Goal: Task Accomplishment & Management: Complete application form

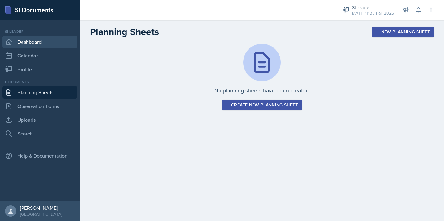
click at [33, 43] on link "Dashboard" at bounding box center [40, 42] width 75 height 13
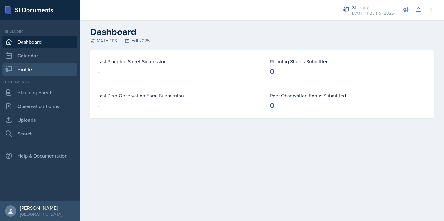
click at [52, 70] on link "Profile" at bounding box center [40, 69] width 75 height 13
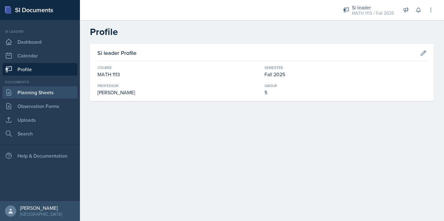
click at [32, 92] on link "Planning Sheets" at bounding box center [40, 92] width 75 height 13
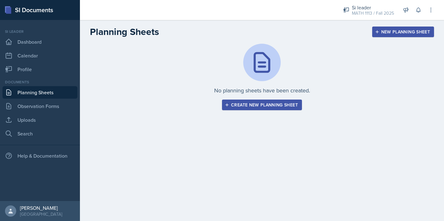
click at [387, 35] on button "New Planning Sheet" at bounding box center [404, 32] width 62 height 11
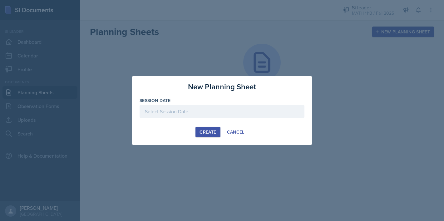
click at [231, 114] on div at bounding box center [222, 111] width 165 height 13
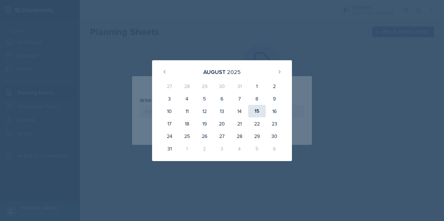
click at [259, 111] on div "15" at bounding box center [257, 111] width 18 height 13
type input "[DATE]"
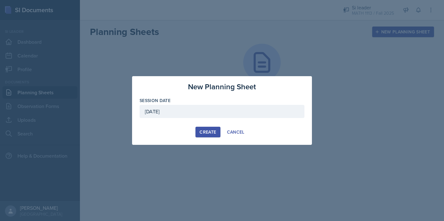
click at [211, 131] on div "Create" at bounding box center [208, 132] width 17 height 5
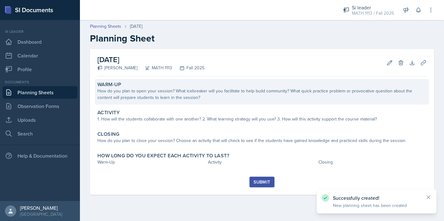
click at [191, 95] on div "How do you plan to open your session? What icebreaker will you facilitate to he…" at bounding box center [262, 94] width 329 height 13
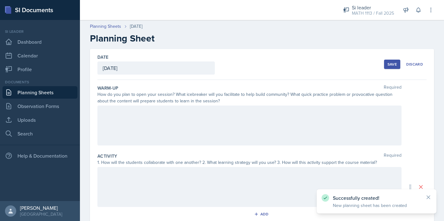
click at [174, 122] on div at bounding box center [250, 126] width 304 height 40
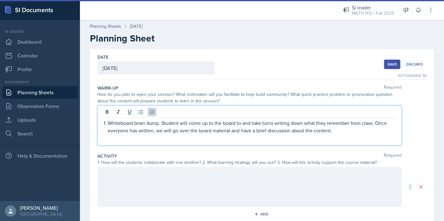
click at [314, 59] on div "Date [DATE] [DATE] 27 28 29 30 31 1 2 3 4 5 6 7 8 9 10 11 12 13 14 15 16 17 18 …" at bounding box center [262, 64] width 329 height 31
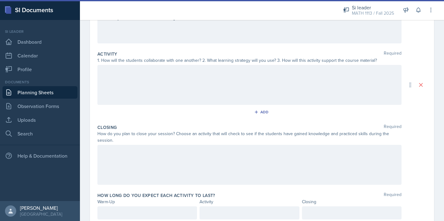
scroll to position [119, 0]
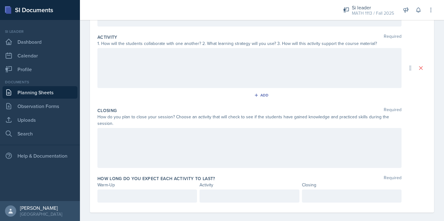
click at [160, 192] on div at bounding box center [148, 196] width 100 height 13
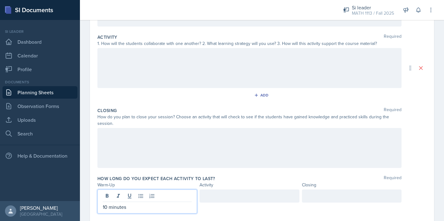
click at [196, 145] on div at bounding box center [250, 148] width 304 height 40
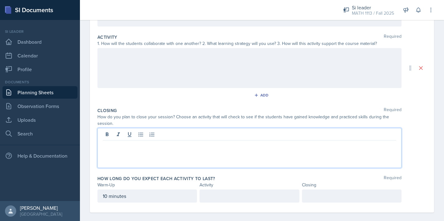
click at [189, 176] on label "How long do you expect each activity to last?" at bounding box center [157, 179] width 118 height 6
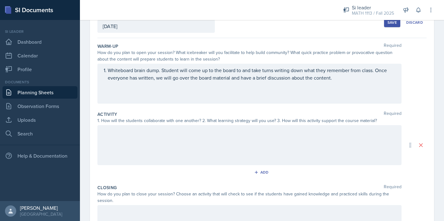
scroll to position [0, 0]
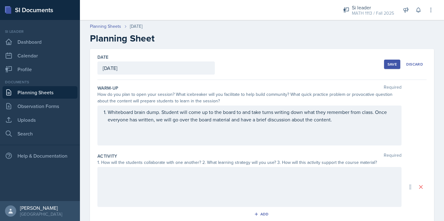
click at [393, 66] on div "Save" at bounding box center [392, 64] width 9 height 5
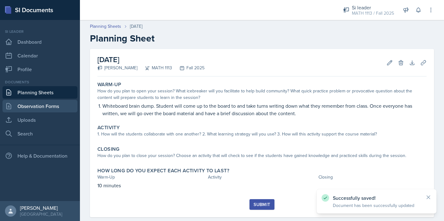
click at [37, 109] on link "Observation Forms" at bounding box center [40, 106] width 75 height 13
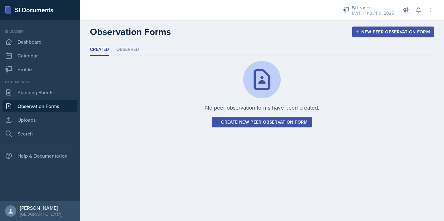
click at [269, 121] on div "Create new peer observation form" at bounding box center [262, 122] width 92 height 5
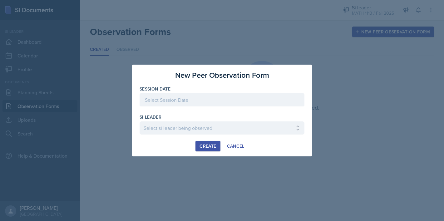
click at [220, 100] on div at bounding box center [222, 99] width 165 height 13
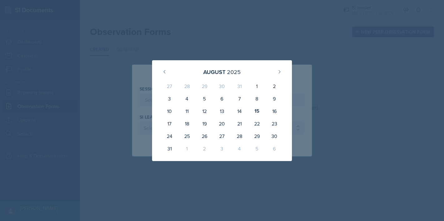
click at [138, 69] on div "[DATE] 27 28 29 30 31 1 2 3 4 5 6 7 8 9 10 11 12 13 14 15 16 17 18 19 20 21 22 …" at bounding box center [222, 110] width 180 height 101
click at [283, 73] on button at bounding box center [280, 72] width 10 height 10
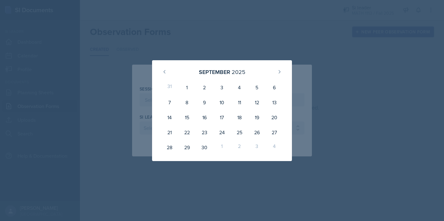
click at [302, 81] on div "[DATE] 31 1 2 3 4 5 6 7 8 9 10 11 12 13 14 15 16 17 18 19 20 21 22 23 24 25 26 …" at bounding box center [222, 110] width 180 height 101
click at [294, 118] on div "[DATE] 31 1 2 3 4 5 6 7 8 9 10 11 12 13 14 15 16 17 18 19 20 21 22 23 24 25 26 …" at bounding box center [222, 110] width 180 height 101
click at [157, 46] on div at bounding box center [222, 110] width 444 height 221
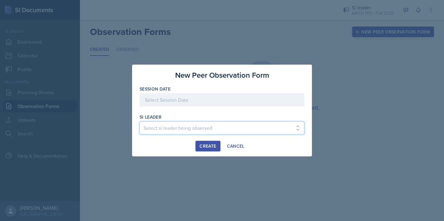
click at [181, 128] on select "Select si leader being observed [PERSON_NAME] / PSYC 2500 / The Phantoms of The…" at bounding box center [222, 128] width 165 height 13
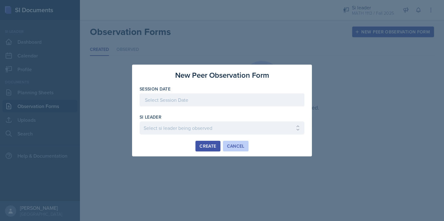
click at [240, 147] on div "Cancel" at bounding box center [236, 146] width 18 height 5
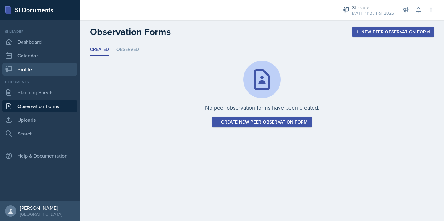
click at [54, 68] on link "Profile" at bounding box center [40, 69] width 75 height 13
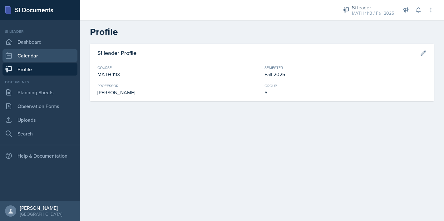
click at [48, 58] on link "Calendar" at bounding box center [40, 55] width 75 height 13
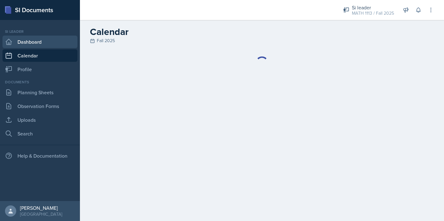
click at [47, 46] on link "Dashboard" at bounding box center [40, 42] width 75 height 13
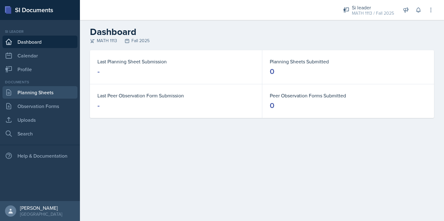
click at [38, 96] on link "Planning Sheets" at bounding box center [40, 92] width 75 height 13
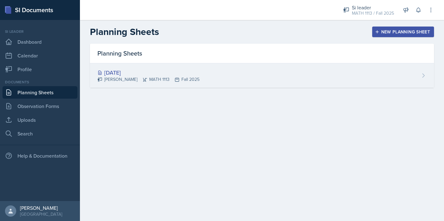
click at [185, 69] on div "[DATE]" at bounding box center [149, 72] width 102 height 8
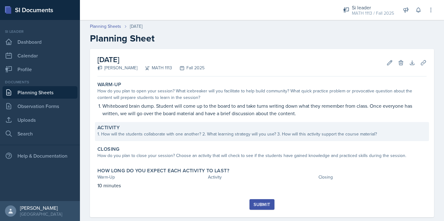
click at [160, 136] on div "1. How will the students collaborate with one another? 2. What learning strateg…" at bounding box center [262, 134] width 329 height 7
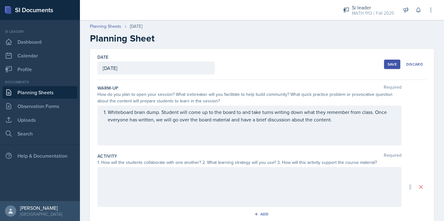
click at [128, 189] on div at bounding box center [250, 187] width 304 height 40
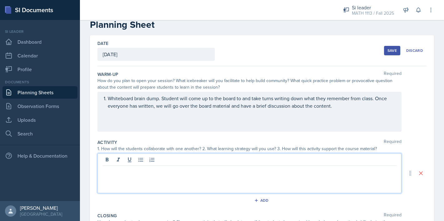
scroll to position [15, 0]
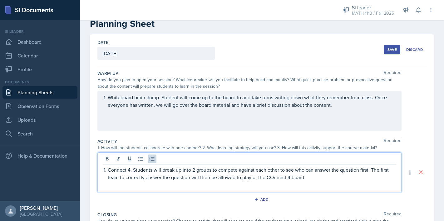
click at [273, 178] on p "Connect 4. Students will break up into 2 groups to compete against each other t…" at bounding box center [252, 173] width 289 height 15
click at [314, 175] on p "Connect 4. Students will break up into 2 groups to compete against each other t…" at bounding box center [252, 173] width 289 height 15
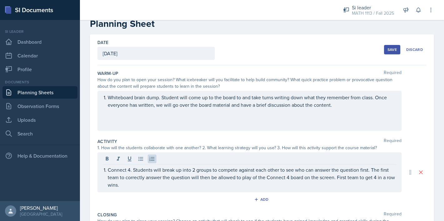
click at [224, 138] on div "Activity Required" at bounding box center [262, 141] width 329 height 6
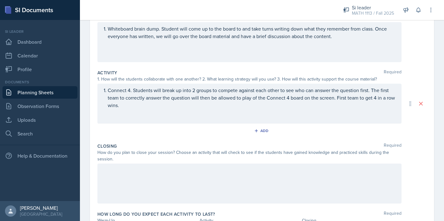
scroll to position [119, 0]
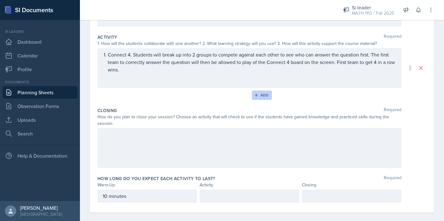
click at [263, 95] on div "Add" at bounding box center [262, 95] width 13 height 5
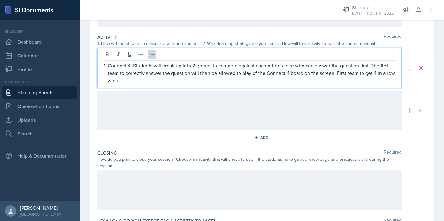
click at [108, 55] on div "Connect 4. Students will break up into 2 groups to compete against each other t…" at bounding box center [250, 68] width 304 height 40
click at [129, 67] on p "Connect 4. Students will break up into 2 groups to compete against each other t…" at bounding box center [250, 69] width 294 height 15
click at [104, 66] on p "Connect 4. Students will break up into 2 groups to compete against each other t…" at bounding box center [250, 69] width 294 height 15
click at [109, 106] on div at bounding box center [250, 111] width 304 height 40
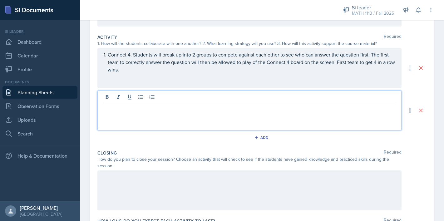
scroll to position [130, 0]
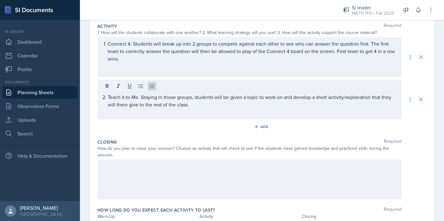
click at [202, 136] on div "Activity Required 1. How will the students collaborate with one another? 2. Wha…" at bounding box center [262, 79] width 329 height 116
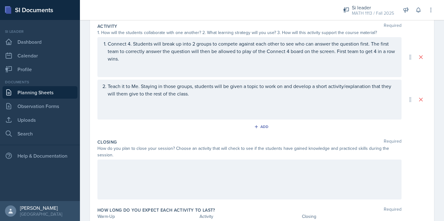
scroll to position [162, 0]
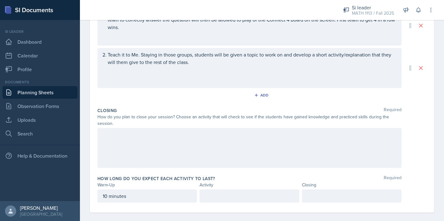
click at [226, 190] on div at bounding box center [250, 196] width 100 height 13
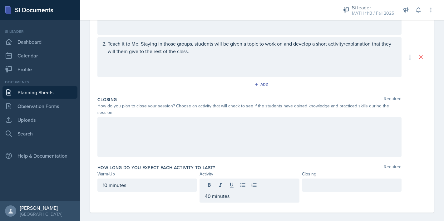
click at [202, 165] on label "How long do you expect each activity to last?" at bounding box center [157, 168] width 118 height 6
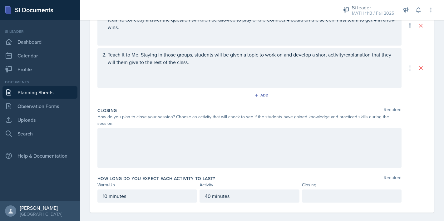
click at [184, 141] on div at bounding box center [250, 148] width 304 height 40
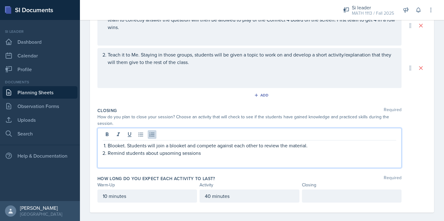
click at [168, 149] on p "Remind students about upsoming sessions" at bounding box center [252, 153] width 289 height 8
click at [213, 149] on p "Remind students about upcoming sessions" at bounding box center [252, 153] width 289 height 8
click at [315, 199] on div "How long do you expect each activity to last? Required Warm-Up Activity Closing…" at bounding box center [262, 190] width 329 height 35
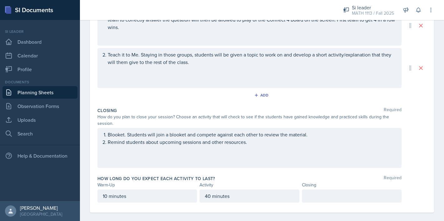
click at [315, 192] on div at bounding box center [352, 196] width 100 height 13
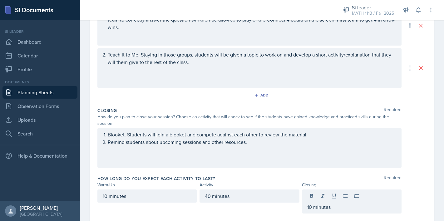
click at [267, 176] on div "How long do you expect each activity to last? Required" at bounding box center [262, 179] width 329 height 6
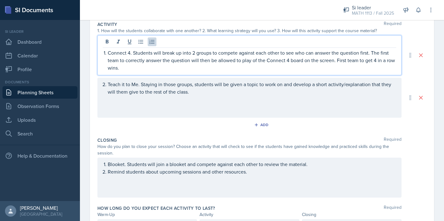
scroll to position [143, 0]
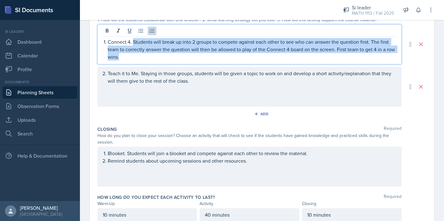
drag, startPoint x: 133, startPoint y: 43, endPoint x: 133, endPoint y: 58, distance: 15.3
click at [133, 58] on p "Connect 4. Students will break up into 2 groups to compete against each other t…" at bounding box center [252, 49] width 289 height 23
copy p "Students will break up into 2 groups to compete against each other to see who c…"
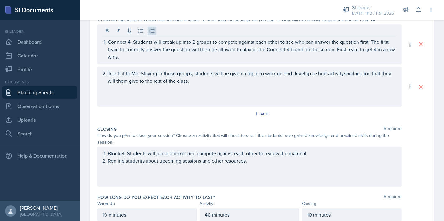
click at [332, 120] on div "Add" at bounding box center [262, 115] width 329 height 12
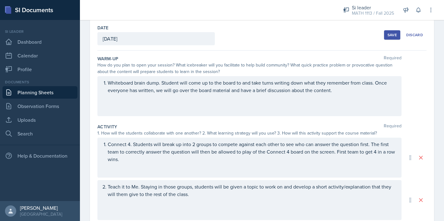
scroll to position [0, 0]
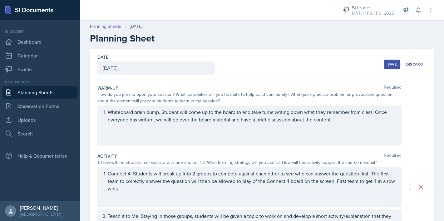
click at [395, 65] on div "Save" at bounding box center [392, 64] width 9 height 5
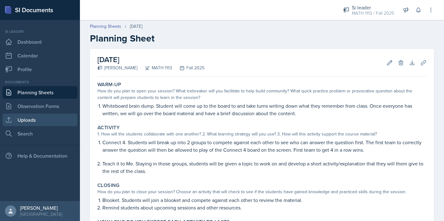
click at [31, 116] on link "Uploads" at bounding box center [40, 120] width 75 height 13
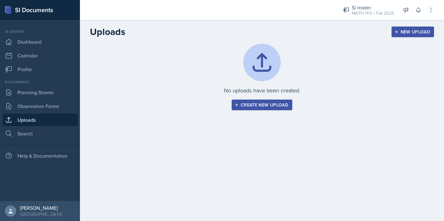
click at [278, 110] on button "Create new upload" at bounding box center [262, 105] width 61 height 11
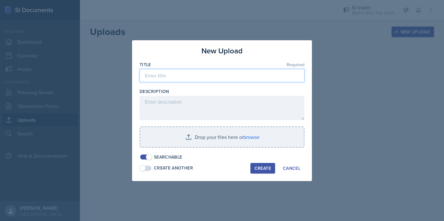
click at [206, 74] on input at bounding box center [222, 75] width 165 height 13
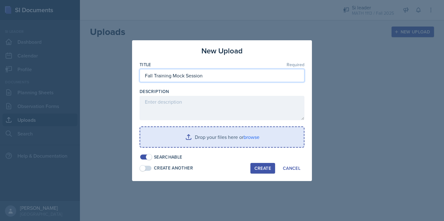
type input "Fall Training Mock Session"
click at [211, 129] on input "file" at bounding box center [222, 137] width 164 height 20
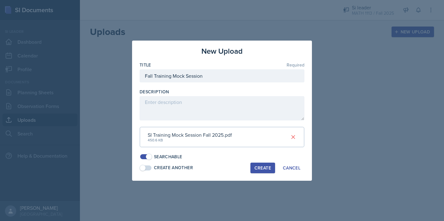
click at [265, 167] on div "Create" at bounding box center [263, 168] width 17 height 5
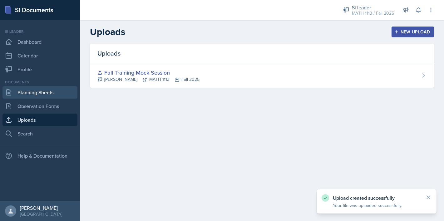
click at [41, 89] on link "Planning Sheets" at bounding box center [40, 92] width 75 height 13
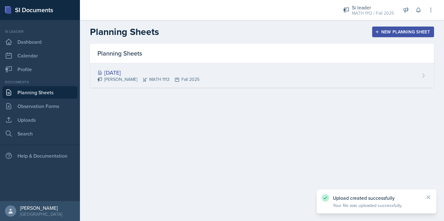
click at [240, 77] on div "[DATE] [PERSON_NAME] MATH 1113 Fall 2025" at bounding box center [262, 75] width 344 height 24
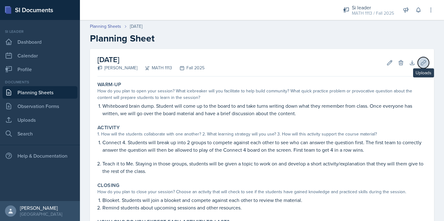
click at [424, 63] on icon at bounding box center [424, 63] width 6 height 6
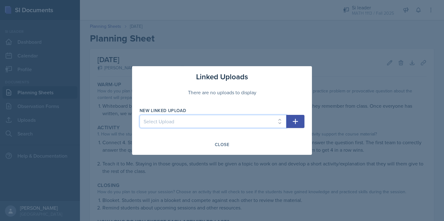
click at [278, 116] on select "Select Upload Fall Training Mock Session" at bounding box center [213, 121] width 147 height 13
select select "88a70a27-643c-4806-95ca-a2f626047cac"
click at [140, 115] on select "Select Upload Fall Training Mock Session" at bounding box center [213, 121] width 147 height 13
click at [303, 119] on button "button" at bounding box center [296, 121] width 18 height 13
select select
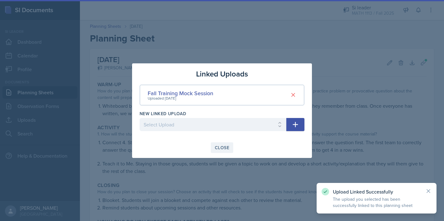
click at [223, 147] on div "Close" at bounding box center [222, 147] width 14 height 5
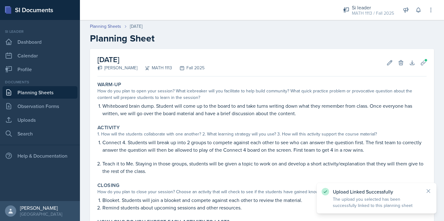
scroll to position [63, 0]
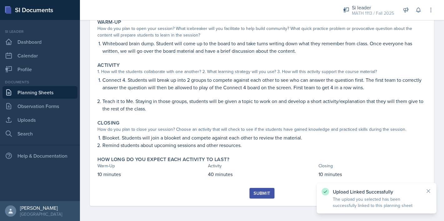
click at [263, 194] on div "Submit" at bounding box center [262, 193] width 17 height 5
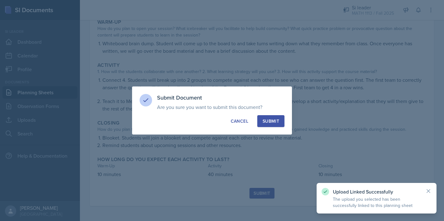
click at [264, 128] on div "Submit Document Are you sure you want to submit this document? This document wi…" at bounding box center [212, 111] width 160 height 48
click at [268, 122] on div "Submit" at bounding box center [271, 121] width 17 height 6
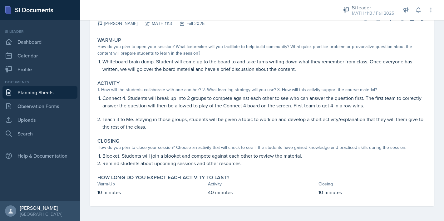
scroll to position [0, 0]
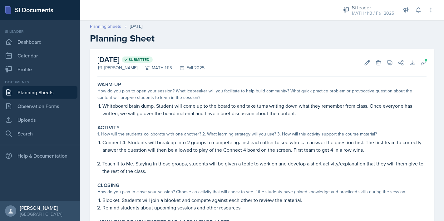
click at [112, 29] on link "Planning Sheets" at bounding box center [105, 26] width 31 height 7
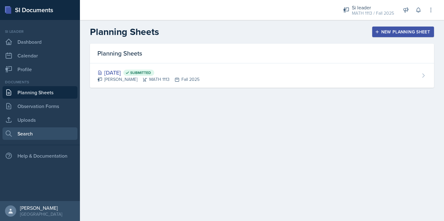
click at [31, 132] on link "Search" at bounding box center [40, 134] width 75 height 13
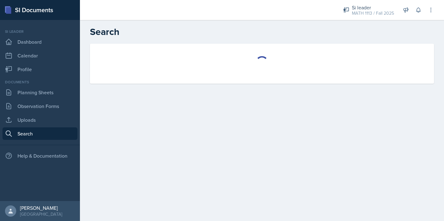
select select "all"
select select "1"
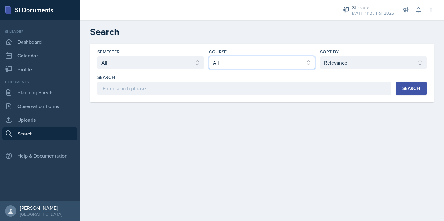
click at [231, 60] on select "Select course All ACCT 2101 ACCT 2102 ACCT 4050 ANTH 1102 ANTH 3301 ARCH 1000 A…" at bounding box center [262, 62] width 107 height 13
select select "3d8cb279-65cd-49af-8cf0-21e75e9e675e"
click at [209, 56] on select "Select course All ACCT 2101 ACCT 2102 ACCT 4050 ANTH 1102 ANTH 3301 ARCH 1000 A…" at bounding box center [262, 62] width 107 height 13
click at [404, 86] on div "Search" at bounding box center [412, 88] width 18 height 5
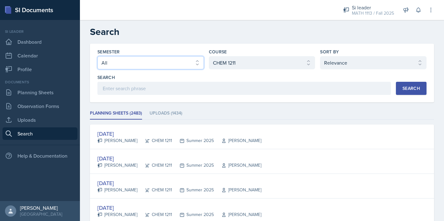
click at [123, 60] on select "Select semester All Fall 2025 Summer 2025 Spring 2025 Fall 2024 Summer 2024 Spr…" at bounding box center [151, 62] width 107 height 13
select select "e2039551-f485-4c1b-a525-5b9893bb04c4"
click at [98, 56] on select "Select semester All Fall 2025 Summer 2025 Spring 2025 Fall 2024 Summer 2024 Spr…" at bounding box center [151, 62] width 107 height 13
click at [407, 92] on button "Search" at bounding box center [411, 88] width 31 height 13
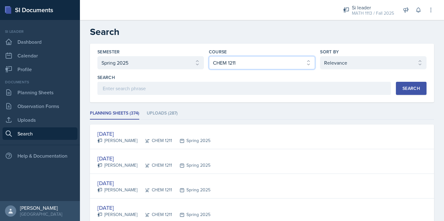
click at [229, 63] on select "Select course All ACCT 2101 ACCT 2102 ACCT 4050 ANTH 1102 ANTH 3301 ARCH 1000 A…" at bounding box center [262, 62] width 107 height 13
select select "3c4b3565-585b-46e2-bb66-4719410f632f"
click at [209, 56] on select "Select course All ACCT 2101 ACCT 2102 ACCT 4050 ANTH 1102 ANTH 3301 ARCH 1000 A…" at bounding box center [262, 62] width 107 height 13
click at [412, 88] on div "Search" at bounding box center [412, 88] width 18 height 5
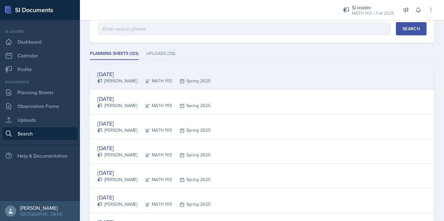
scroll to position [63, 0]
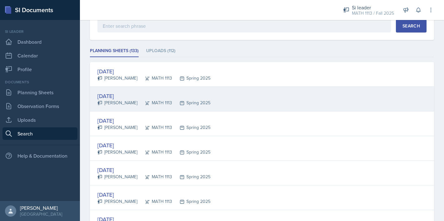
click at [291, 106] on div "[DATE] [PERSON_NAME] MATH 1113 Spring 2025" at bounding box center [262, 99] width 344 height 25
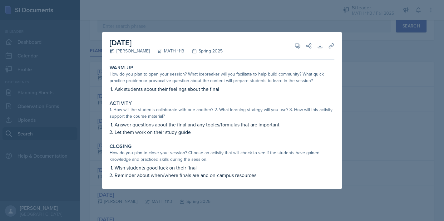
click at [233, 18] on div at bounding box center [222, 110] width 444 height 221
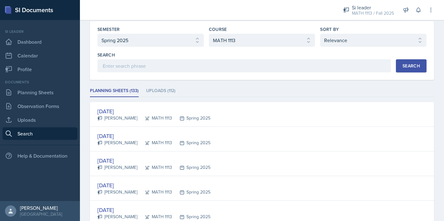
scroll to position [0, 0]
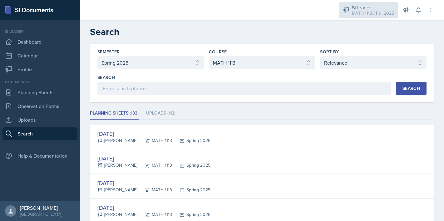
click at [372, 16] on div "MATH 1113 / Fall 2025" at bounding box center [373, 13] width 42 height 7
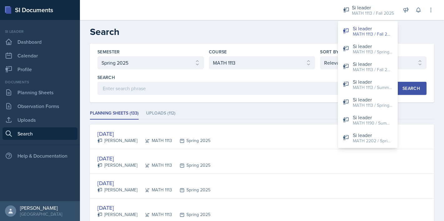
click at [283, 13] on div at bounding box center [206, 10] width 242 height 20
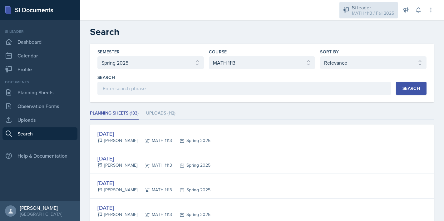
click at [363, 11] on div "MATH 1113 / Fall 2025" at bounding box center [373, 13] width 42 height 7
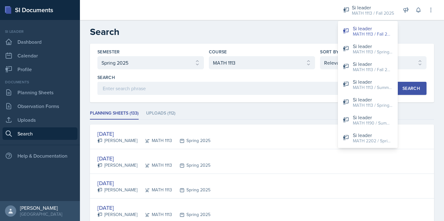
click at [284, 32] on h2 "Search" at bounding box center [262, 31] width 344 height 11
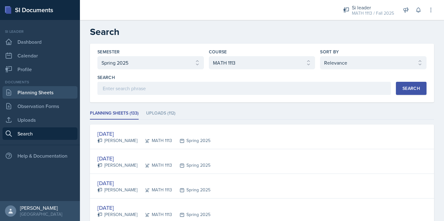
click at [54, 94] on link "Planning Sheets" at bounding box center [40, 92] width 75 height 13
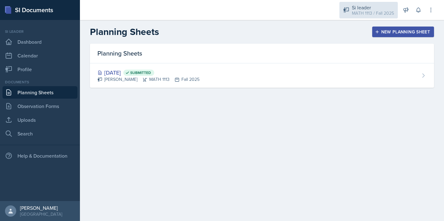
click at [357, 9] on div "Si leader" at bounding box center [373, 8] width 42 height 8
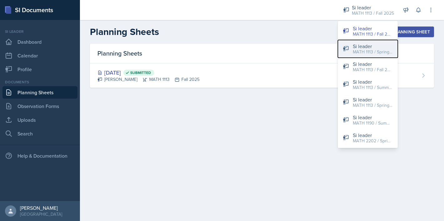
click at [367, 49] on div "MATH 1113 / Spring 2025" at bounding box center [373, 52] width 40 height 7
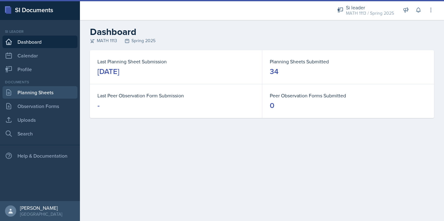
click at [43, 93] on link "Planning Sheets" at bounding box center [40, 92] width 75 height 13
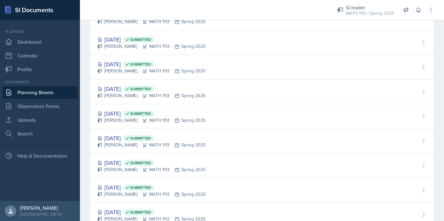
scroll to position [696, 0]
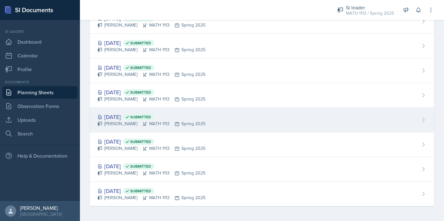
click at [120, 121] on div "[PERSON_NAME] MATH 1113 Spring 2025" at bounding box center [152, 124] width 108 height 7
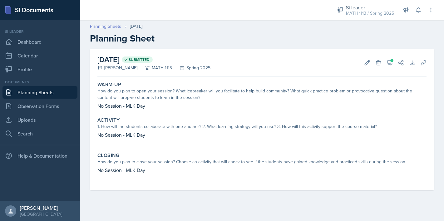
click at [109, 28] on link "Planning Sheets" at bounding box center [105, 26] width 31 height 7
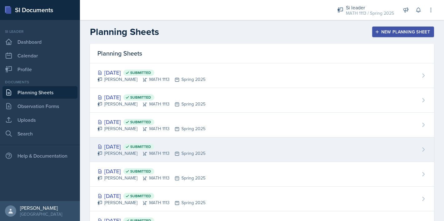
scroll to position [696, 0]
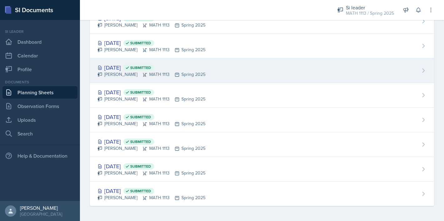
click at [126, 74] on div "[PERSON_NAME] MATH 1113 Spring 2025" at bounding box center [152, 74] width 108 height 7
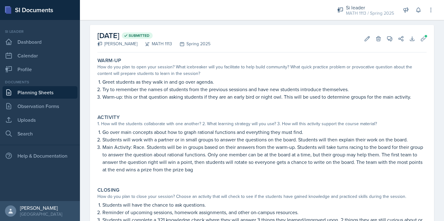
scroll to position [5, 0]
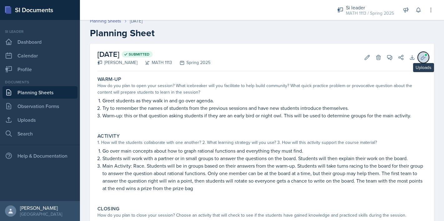
click at [426, 55] on span at bounding box center [426, 55] width 4 height 4
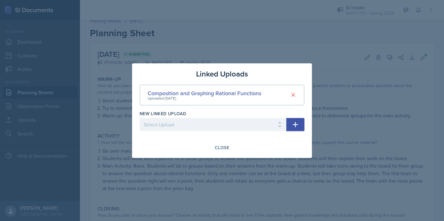
click at [345, 73] on div at bounding box center [222, 110] width 444 height 221
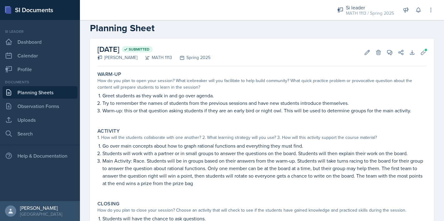
scroll to position [0, 0]
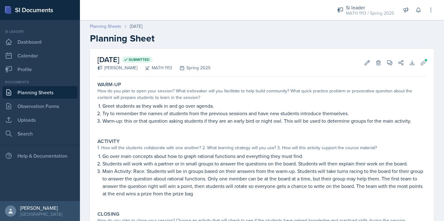
click at [98, 28] on link "Planning Sheets" at bounding box center [105, 26] width 31 height 7
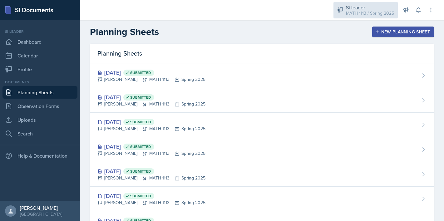
click at [374, 8] on div "Si leader" at bounding box center [370, 8] width 48 height 8
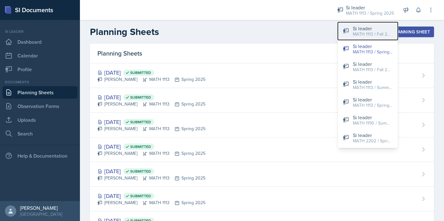
click at [370, 34] on div "MATH 1113 / Fall 2025" at bounding box center [373, 34] width 40 height 7
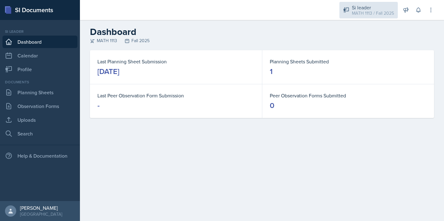
click at [376, 14] on div "MATH 1113 / Fall 2025" at bounding box center [373, 13] width 42 height 7
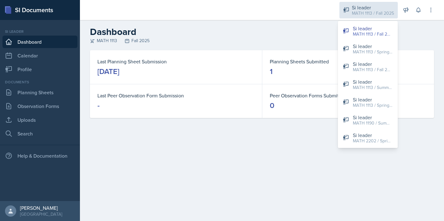
click at [373, 13] on div "MATH 1113 / Fall 2025" at bounding box center [373, 13] width 42 height 7
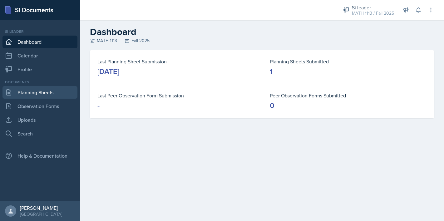
click at [28, 94] on link "Planning Sheets" at bounding box center [40, 92] width 75 height 13
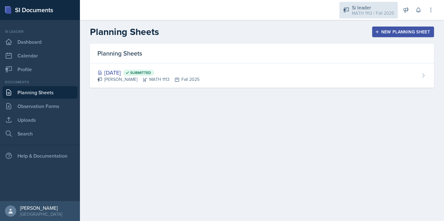
click at [370, 10] on div "MATH 1113 / Fall 2025" at bounding box center [373, 13] width 42 height 7
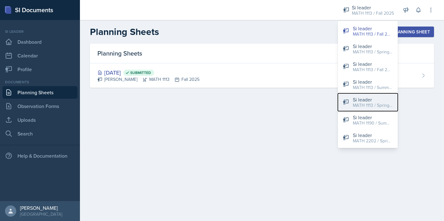
click at [375, 105] on div "MATH 1113 / Spring 2024" at bounding box center [373, 105] width 40 height 7
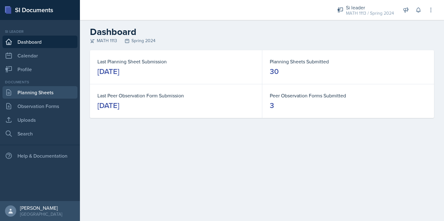
click at [42, 91] on link "Planning Sheets" at bounding box center [40, 92] width 75 height 13
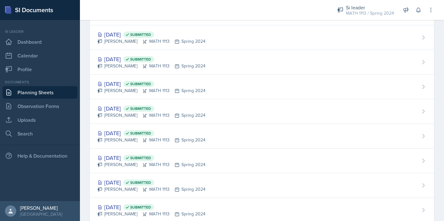
scroll to position [598, 0]
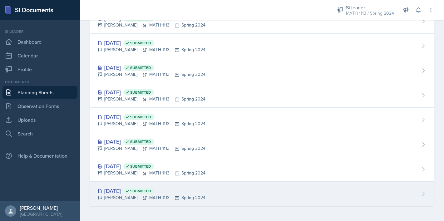
click at [117, 199] on div "[PERSON_NAME] MATH 1113 Spring 2024" at bounding box center [152, 198] width 108 height 7
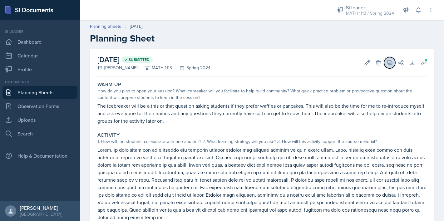
click at [389, 66] on button "View Comments" at bounding box center [389, 62] width 11 height 11
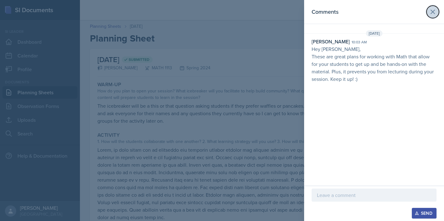
click at [437, 14] on icon at bounding box center [433, 12] width 8 height 8
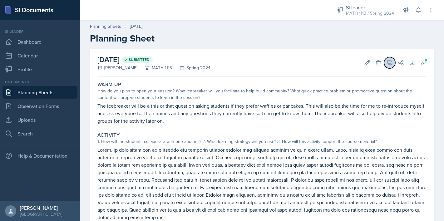
click at [390, 62] on icon at bounding box center [390, 63] width 6 height 6
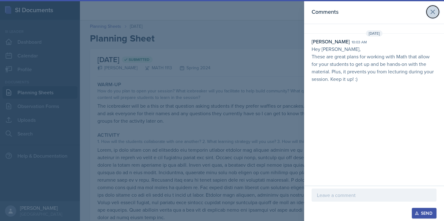
click at [434, 12] on icon at bounding box center [433, 12] width 4 height 4
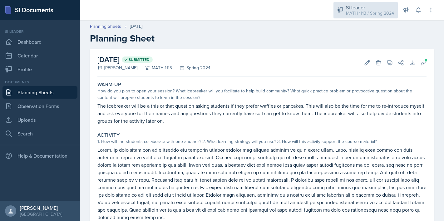
click at [366, 8] on div "Si leader" at bounding box center [370, 8] width 48 height 8
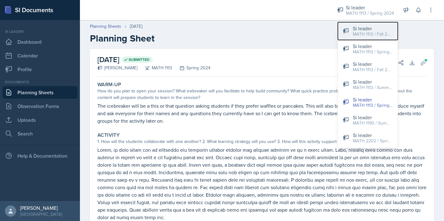
click at [376, 27] on div "Si leader" at bounding box center [373, 29] width 40 height 8
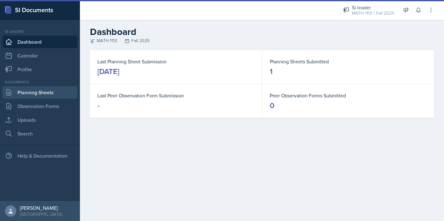
click at [43, 93] on link "Planning Sheets" at bounding box center [40, 92] width 75 height 13
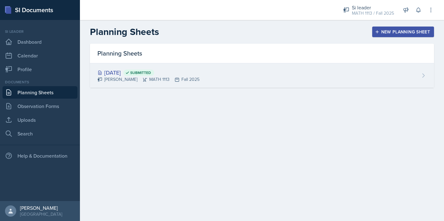
click at [229, 71] on div "[DATE] Submitted [PERSON_NAME] MATH 1113 Fall 2025" at bounding box center [262, 75] width 344 height 24
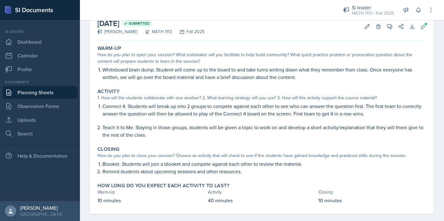
scroll to position [44, 0]
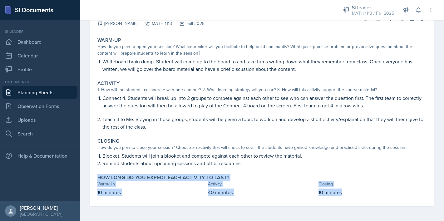
drag, startPoint x: 98, startPoint y: 180, endPoint x: 372, endPoint y: 198, distance: 275.4
click at [372, 198] on div "Warm-Up How do you plan to open your session? What icebreaker will you facilita…" at bounding box center [262, 121] width 329 height 172
